Goal: Navigation & Orientation: Find specific page/section

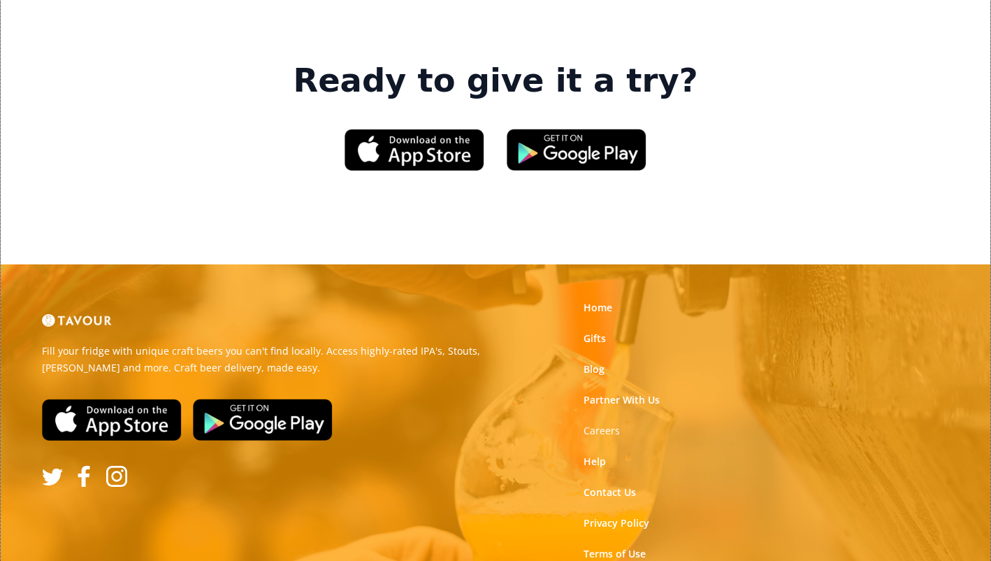
scroll to position [2094, 0]
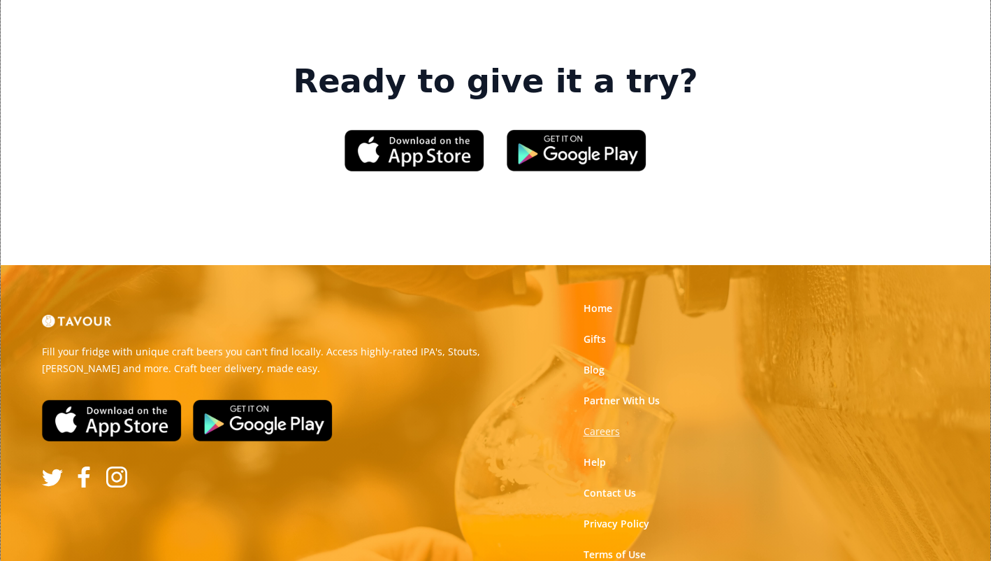
click at [601, 424] on strong "Careers" at bounding box center [602, 430] width 36 height 13
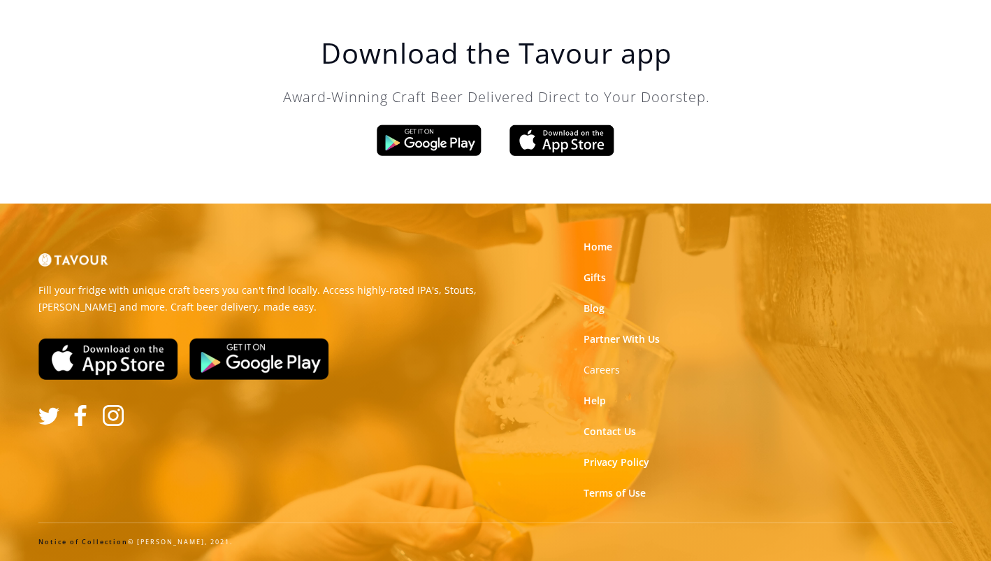
scroll to position [2417, 0]
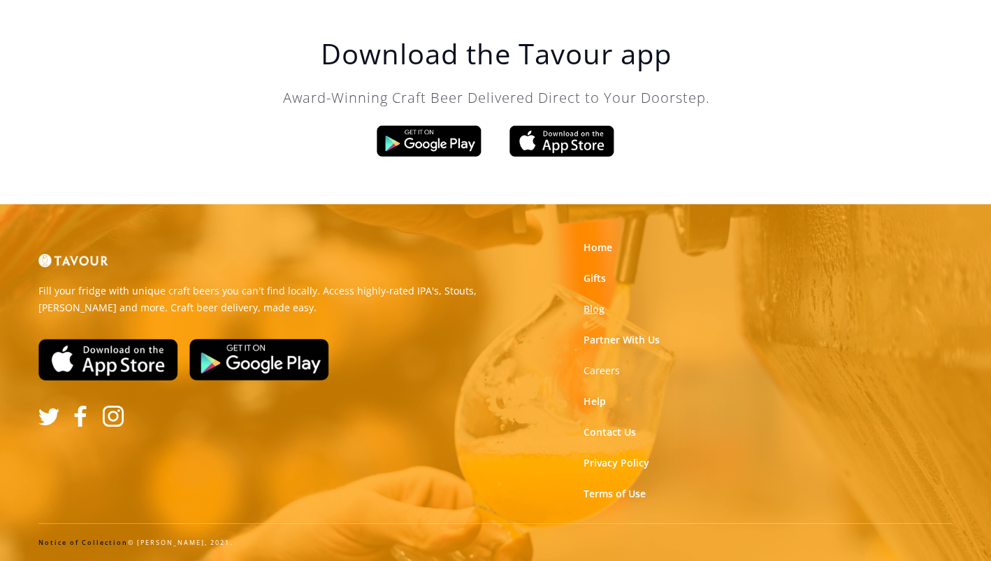
click at [598, 309] on link "Blog" at bounding box center [594, 309] width 21 height 14
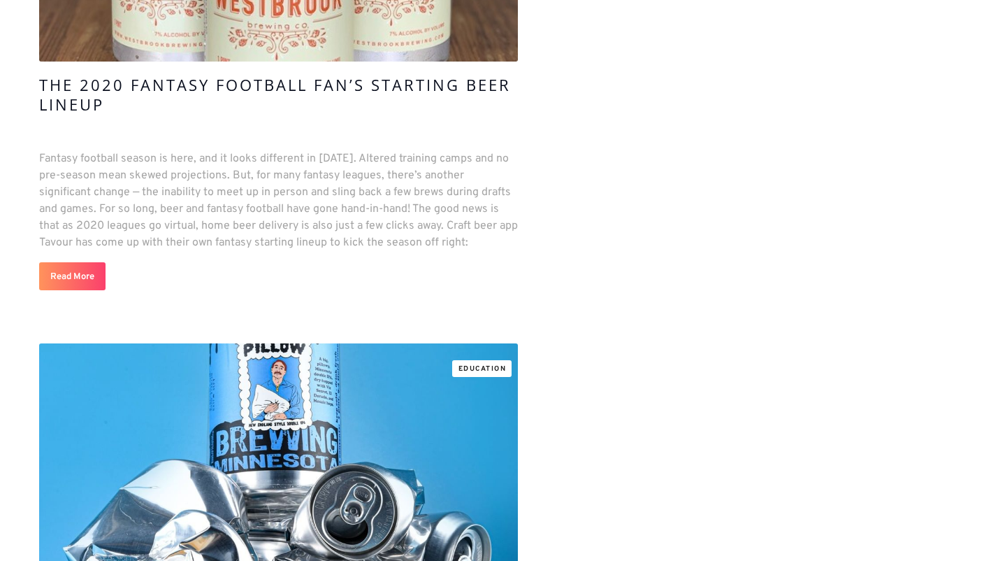
scroll to position [11043, 0]
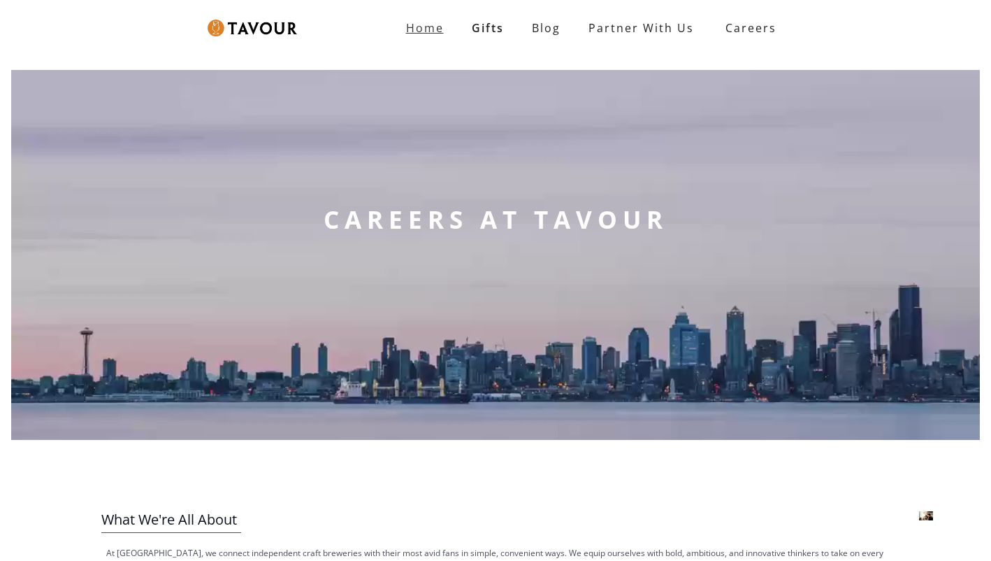
click at [434, 29] on strong "Home" at bounding box center [425, 27] width 38 height 15
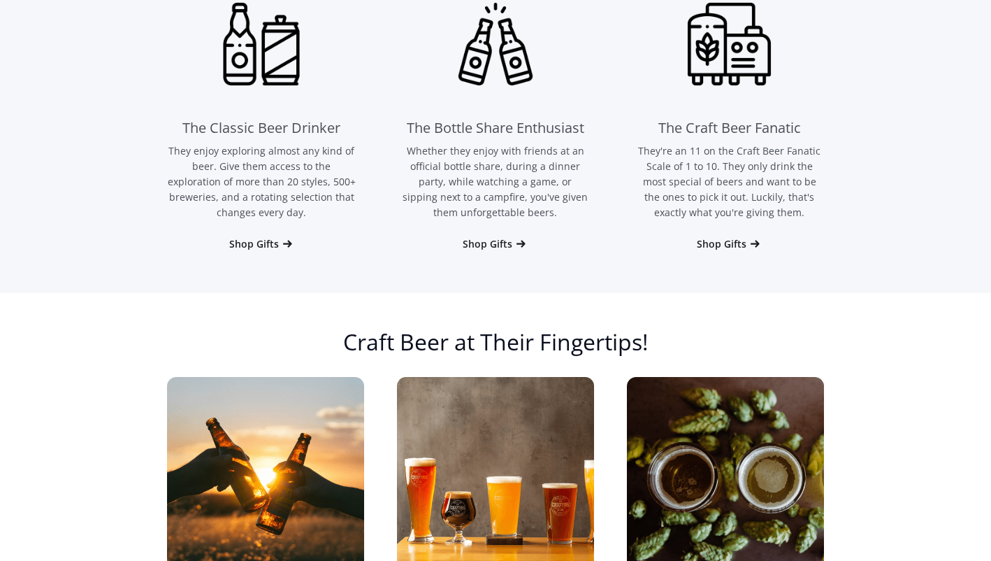
scroll to position [961, 0]
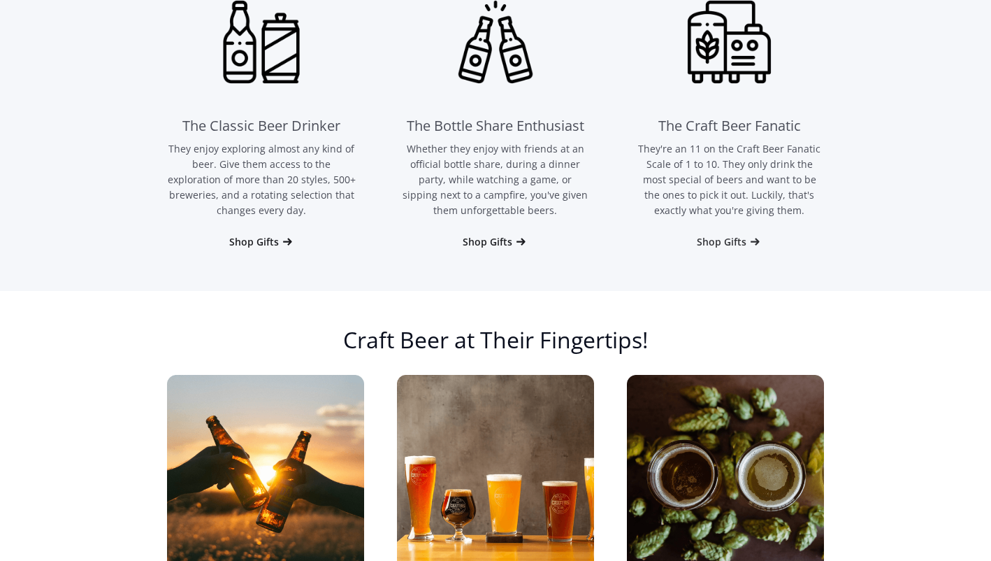
click at [719, 238] on div "Shop Gifts" at bounding box center [722, 242] width 50 height 14
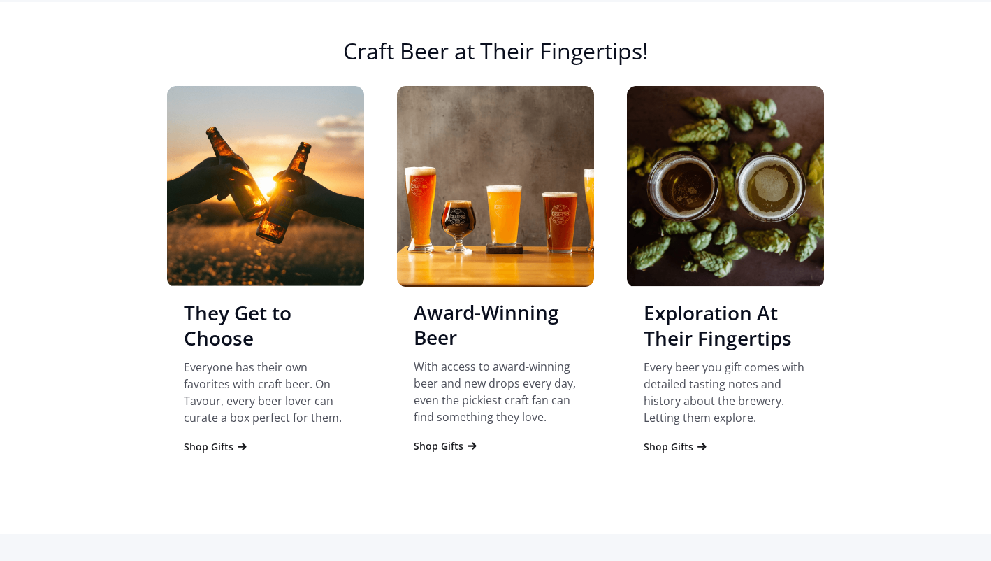
scroll to position [1251, 0]
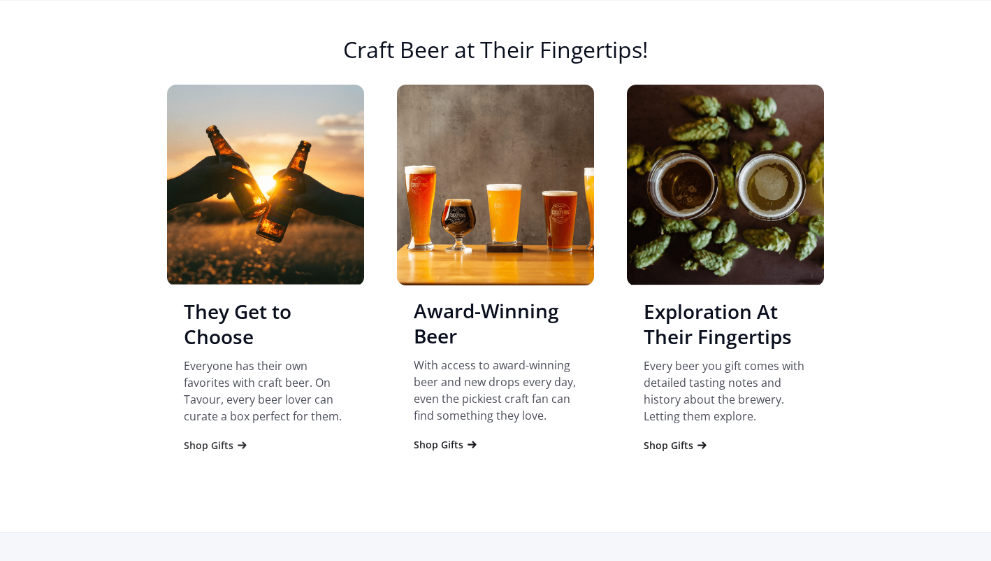
click at [217, 445] on div "Shop Gifts" at bounding box center [209, 445] width 50 height 14
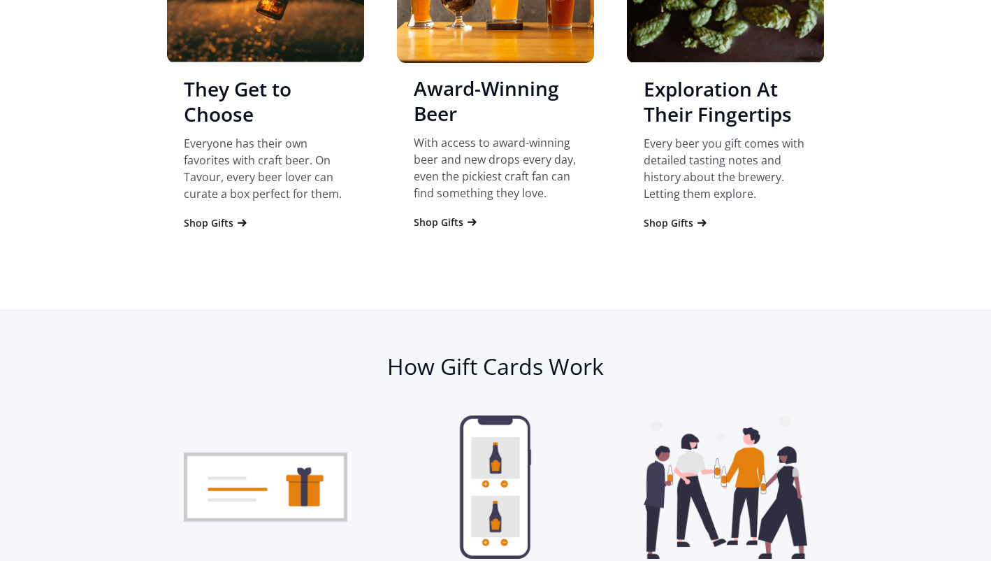
scroll to position [1420, 0]
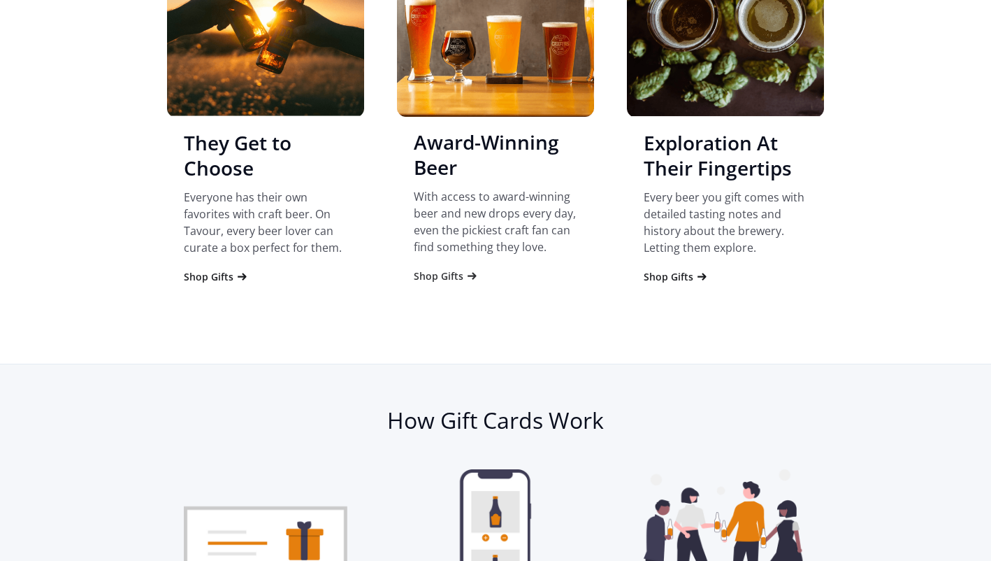
click at [435, 274] on div "Shop Gifts" at bounding box center [439, 276] width 50 height 14
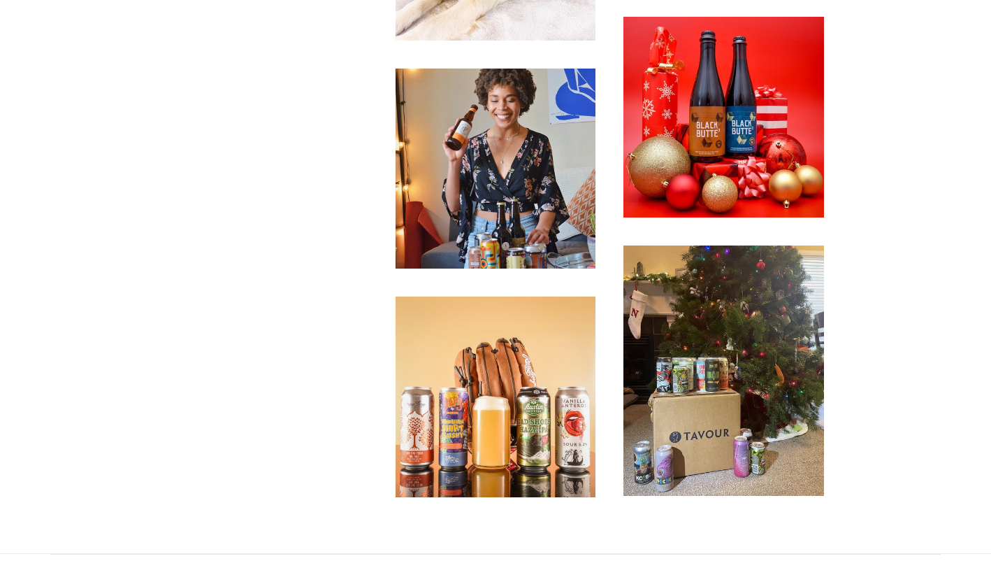
scroll to position [3822, 0]
